Goal: Navigation & Orientation: Find specific page/section

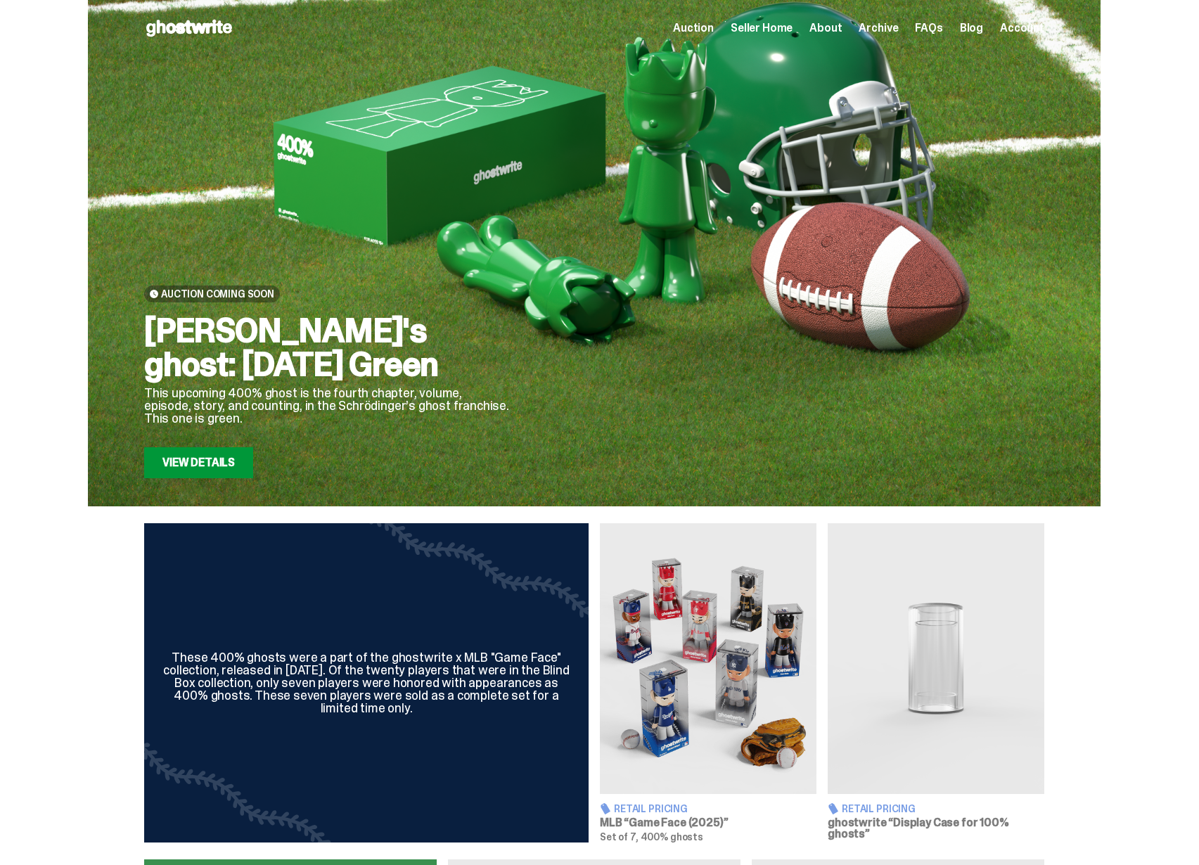
click at [708, 324] on div at bounding box center [788, 286] width 512 height 384
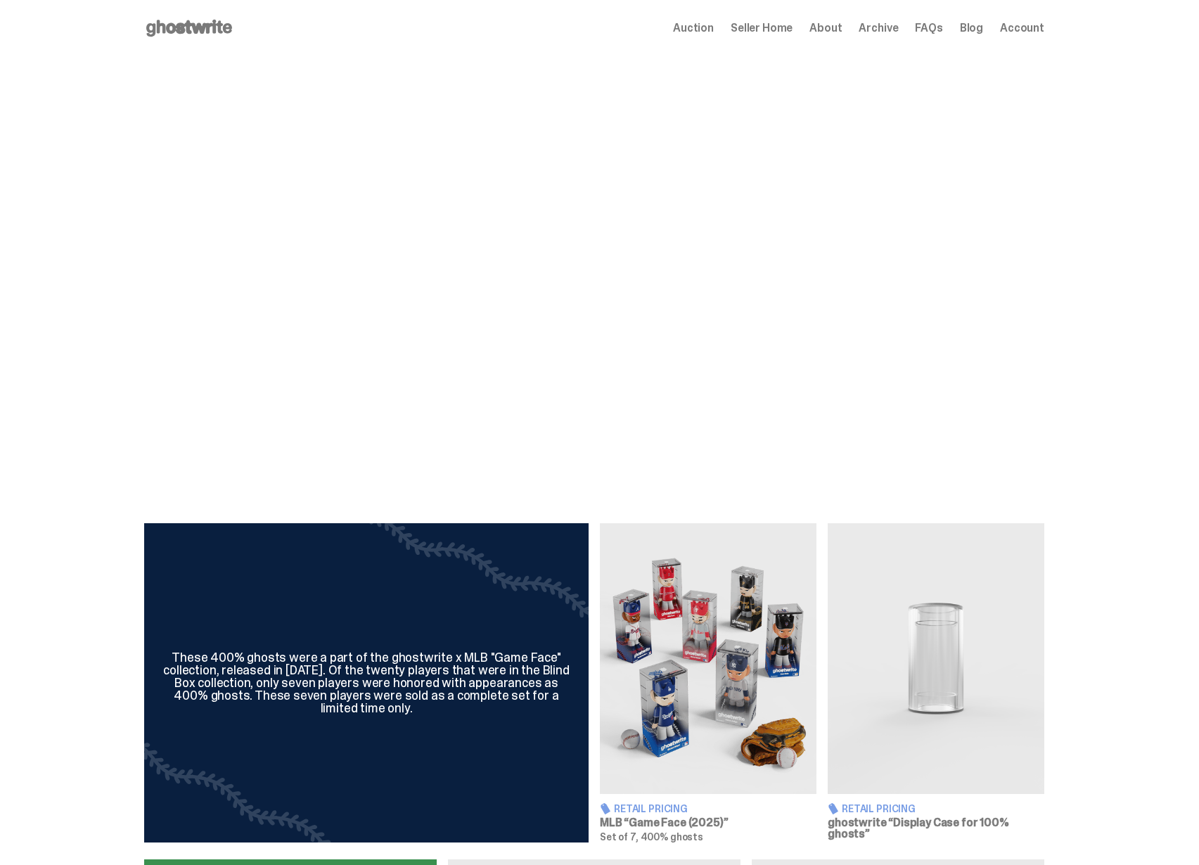
click at [842, 32] on span "About" at bounding box center [825, 28] width 32 height 11
